Goal: Information Seeking & Learning: Check status

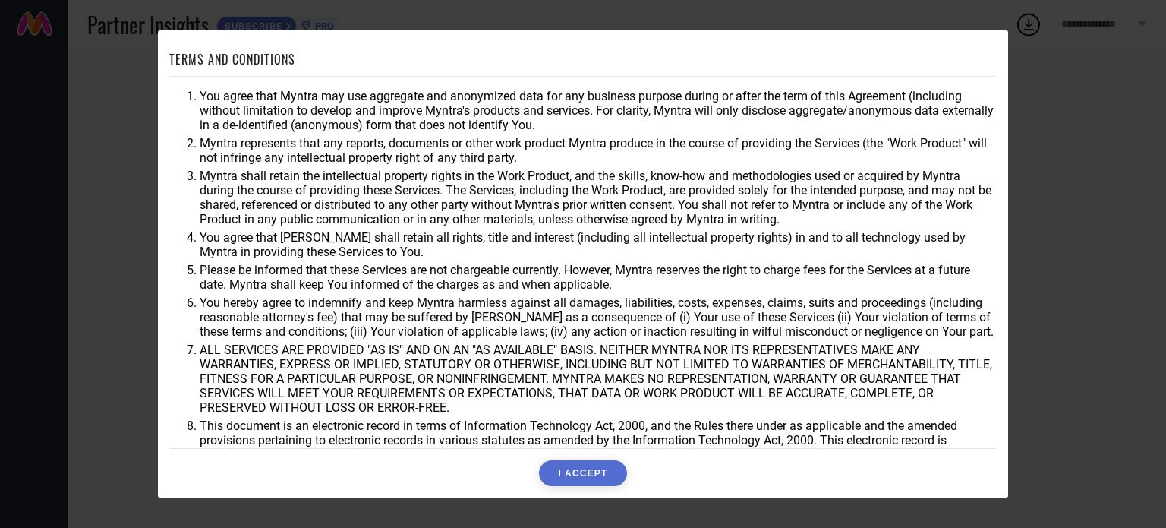
scroll to position [44, 0]
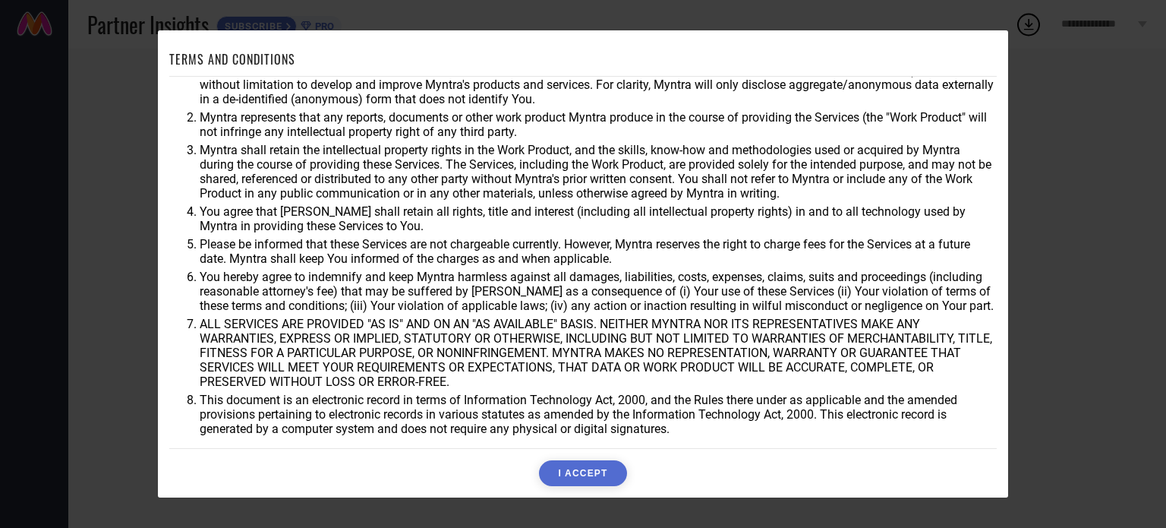
click at [559, 483] on button "I ACCEPT" at bounding box center [582, 473] width 87 height 26
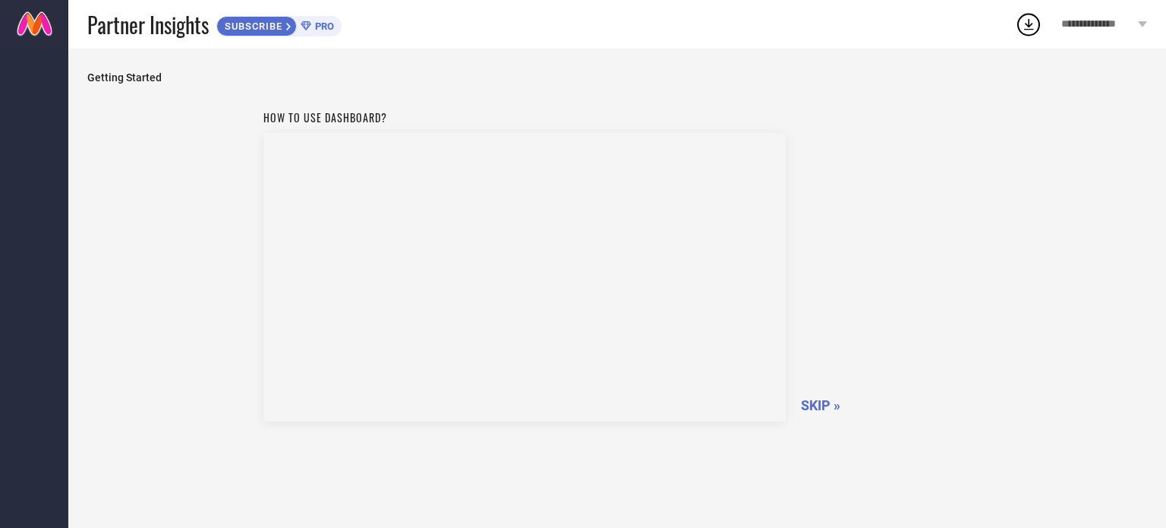
click at [822, 406] on span "SKIP »" at bounding box center [820, 405] width 39 height 16
